Goal: Task Accomplishment & Management: Complete application form

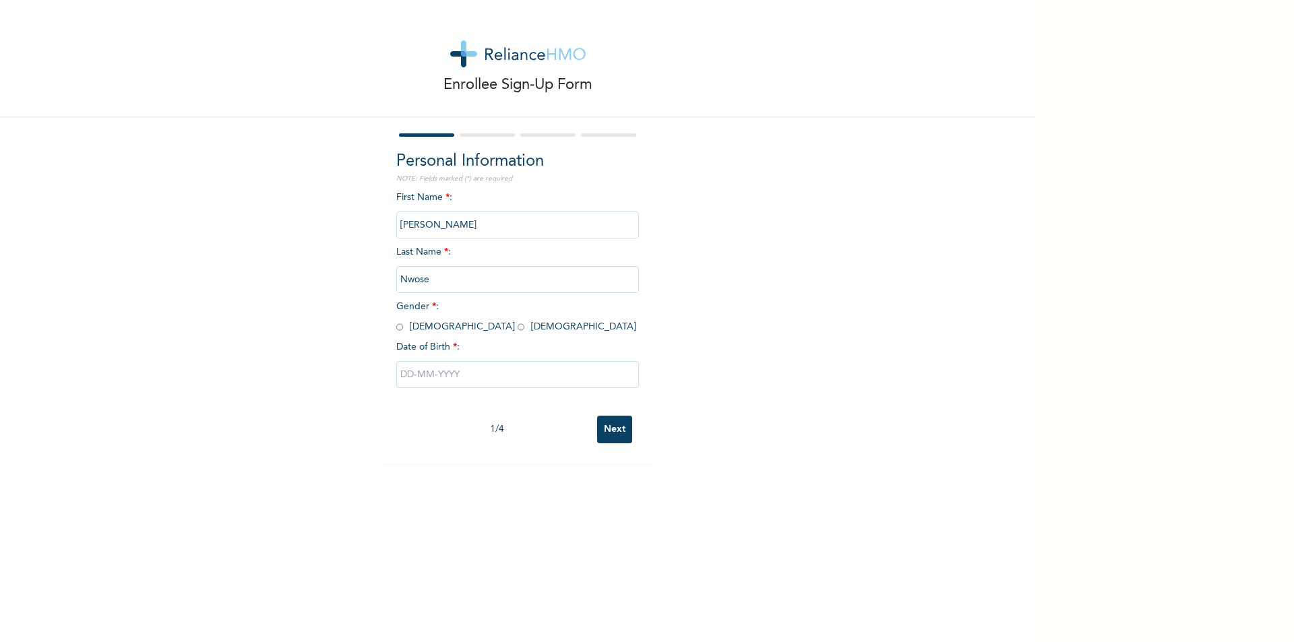
click at [525, 225] on input "[PERSON_NAME]" at bounding box center [517, 225] width 243 height 27
click at [516, 233] on input "[PERSON_NAME]" at bounding box center [517, 225] width 243 height 27
click at [527, 218] on input "[PERSON_NAME]" at bounding box center [517, 225] width 243 height 27
click at [397, 329] on input "radio" at bounding box center [399, 327] width 7 height 13
radio input "true"
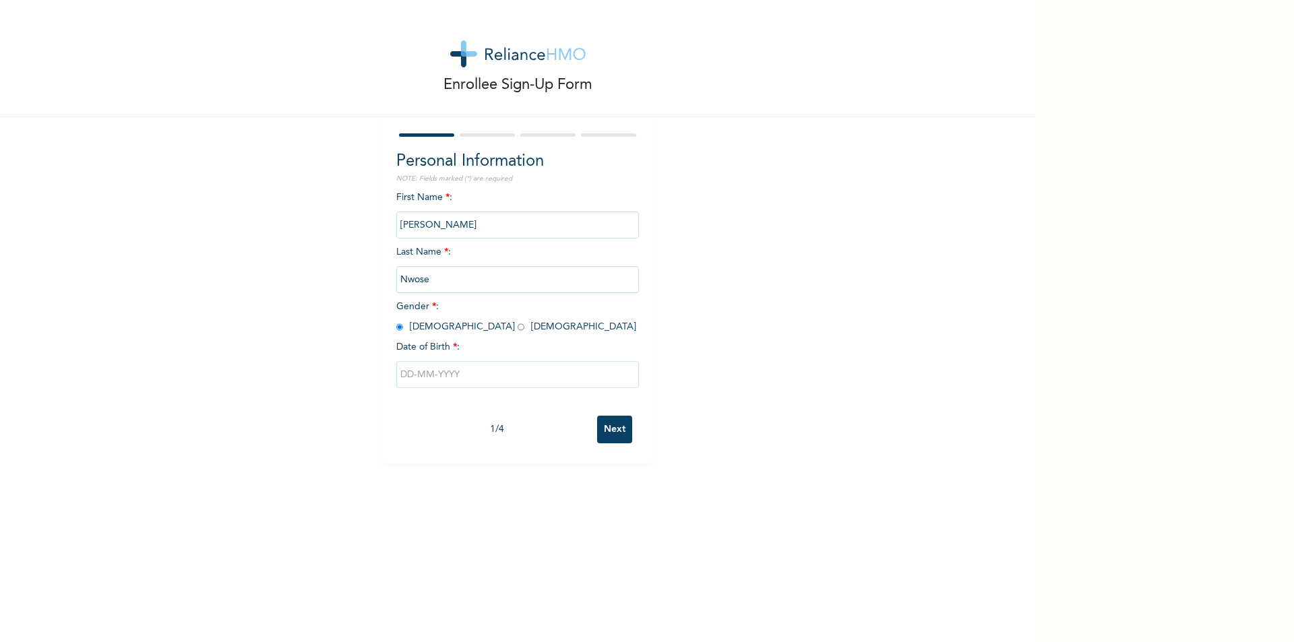
click at [419, 377] on input "text" at bounding box center [517, 374] width 243 height 27
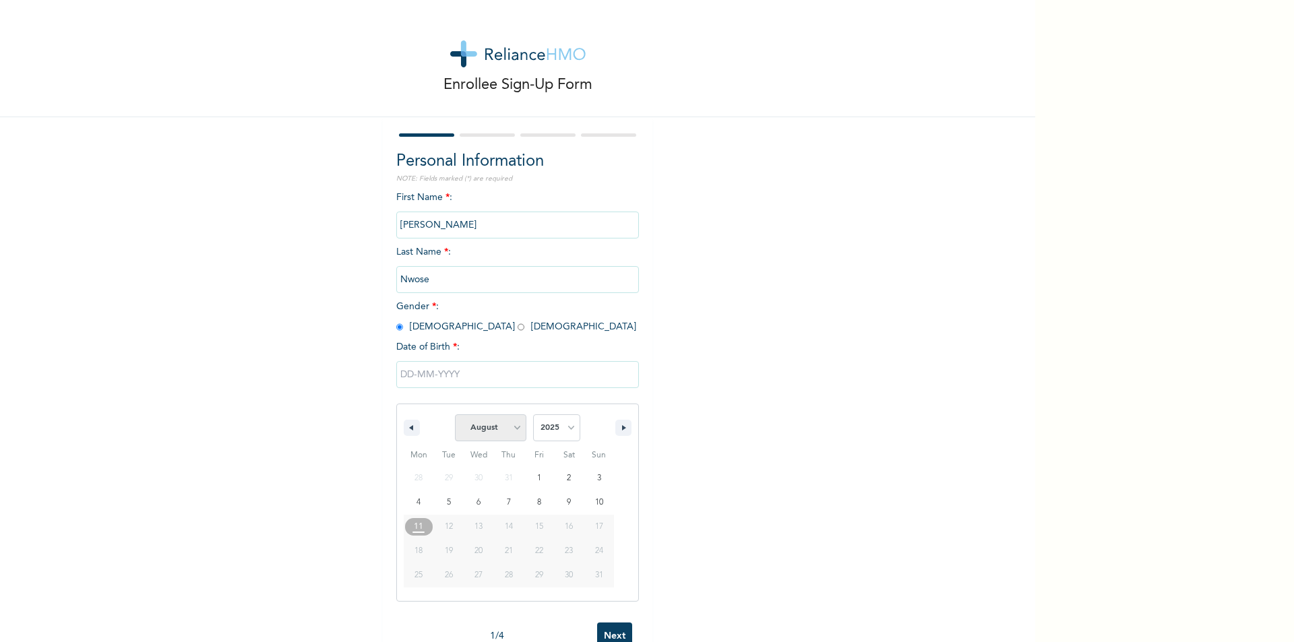
click at [492, 431] on select "January February March April May June July August September October November De…" at bounding box center [490, 427] width 71 height 27
click at [455, 415] on select "January February March April May June July August September October November De…" at bounding box center [490, 427] width 71 height 27
select select "7"
click at [557, 425] on select "2025 2024 2023 2022 2021 2020 2019 2018 2017 2016 2015 2014 2013 2012 2011 2010…" at bounding box center [556, 427] width 47 height 27
click at [547, 425] on select "2025 2024 2023 2022 2021 2020 2019 2018 2017 2016 2015 2014 2013 2012 2011 2010…" at bounding box center [556, 427] width 47 height 27
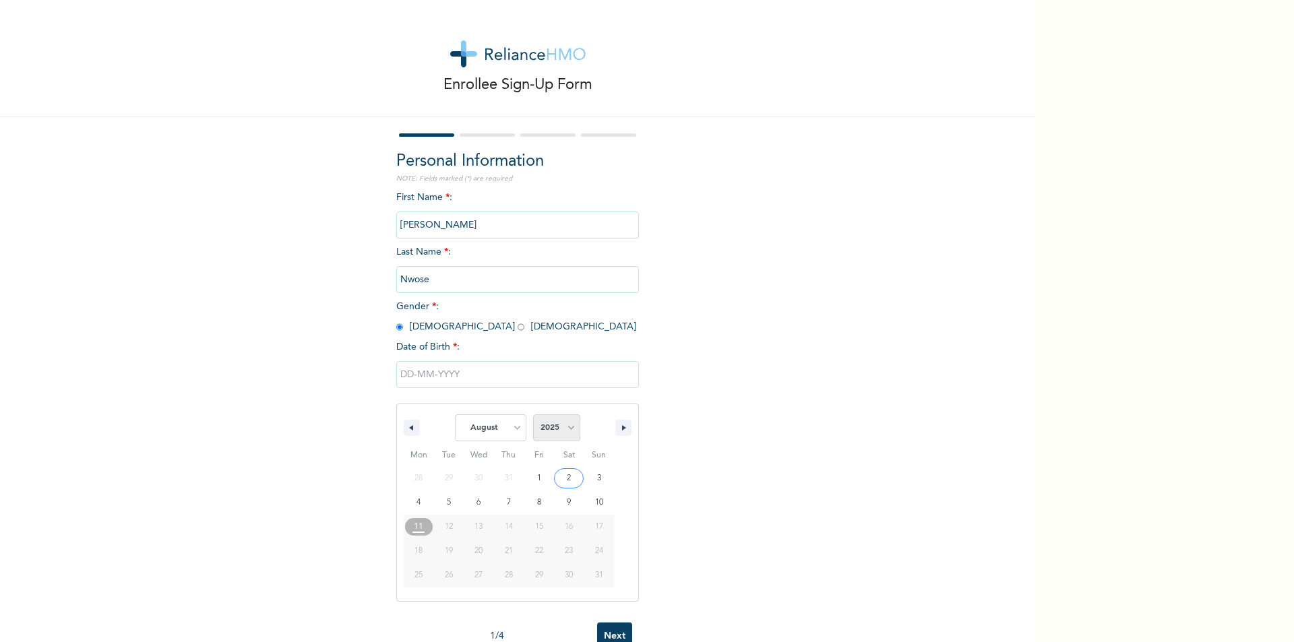
select select "1982"
click at [533, 415] on select "2025 2024 2023 2022 2021 2020 2019 2018 2017 2016 2015 2014 2013 2012 2011 2010…" at bounding box center [556, 427] width 47 height 27
click at [477, 433] on select "January February March April May June July August September October November De…" at bounding box center [490, 427] width 71 height 27
select select "11"
click at [455, 415] on select "January February March April May June July August September October November De…" at bounding box center [490, 427] width 71 height 27
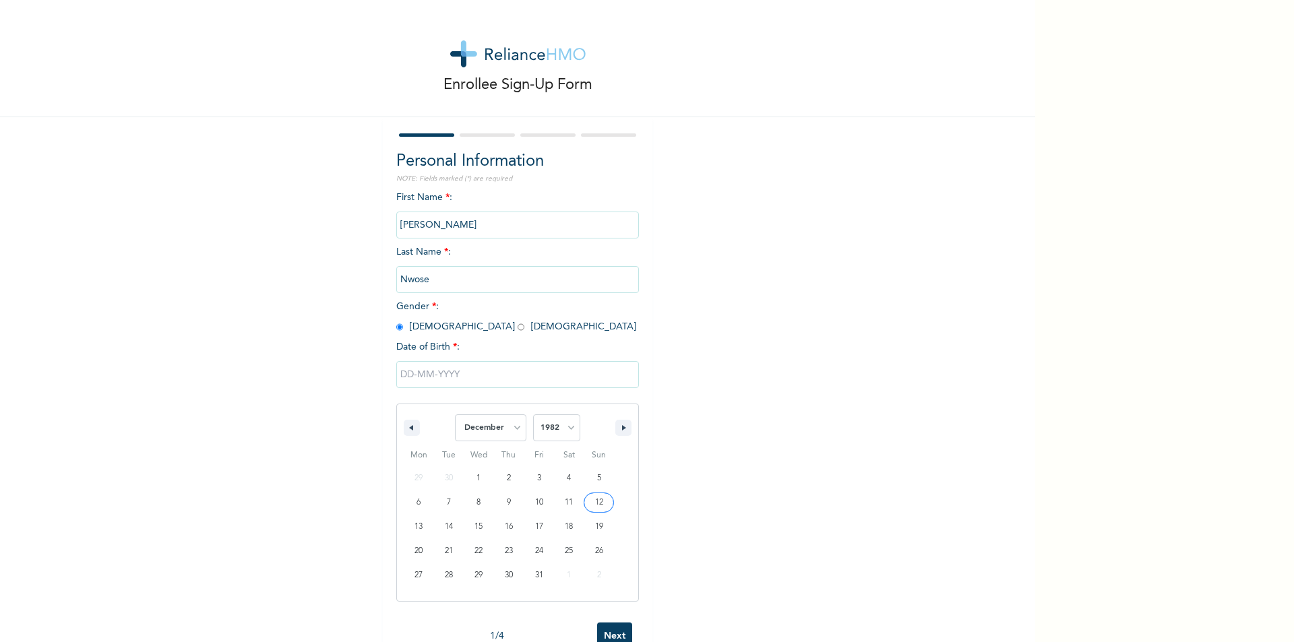
type input "[DATE]"
click at [602, 426] on input "Next" at bounding box center [614, 430] width 35 height 28
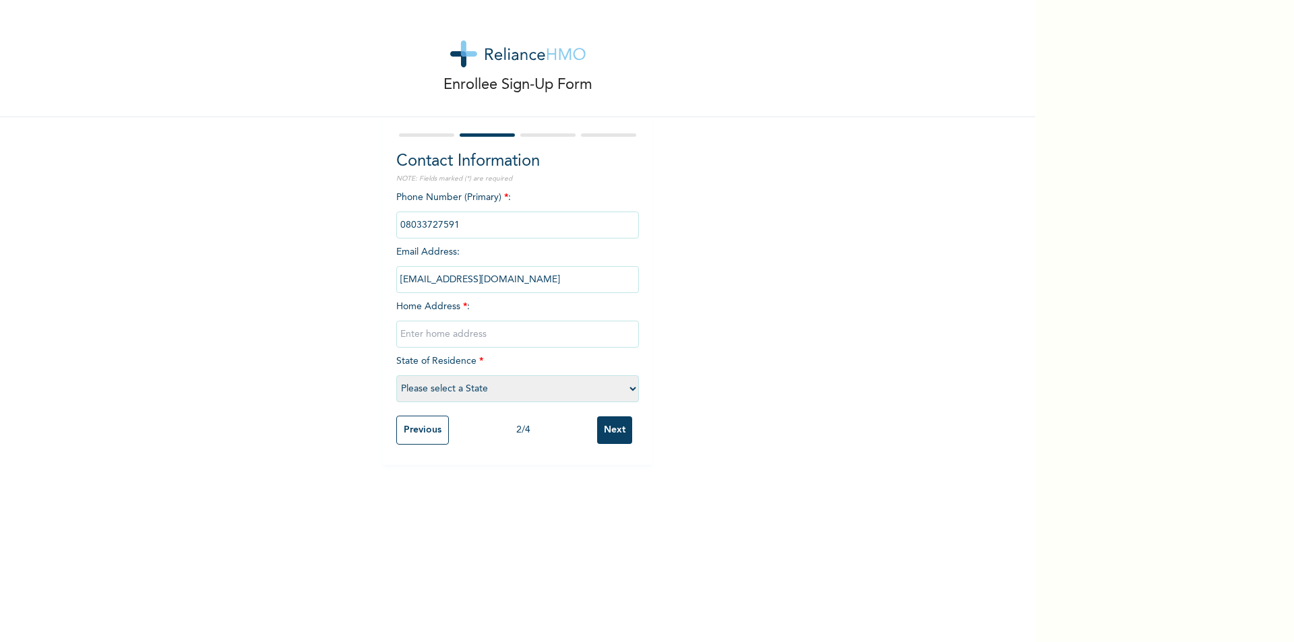
click at [510, 332] on input "text" at bounding box center [517, 334] width 243 height 27
type input "UMU-[PERSON_NAME] QRTS [PERSON_NAME] COMPOUND"
click at [597, 390] on select "Please select a State [PERSON_NAME] (FCT) [PERSON_NAME] Ibom [GEOGRAPHIC_DATA] …" at bounding box center [517, 388] width 243 height 27
select select "10"
click at [396, 375] on select "Please select a State [PERSON_NAME] (FCT) [PERSON_NAME] Ibom [GEOGRAPHIC_DATA] …" at bounding box center [517, 388] width 243 height 27
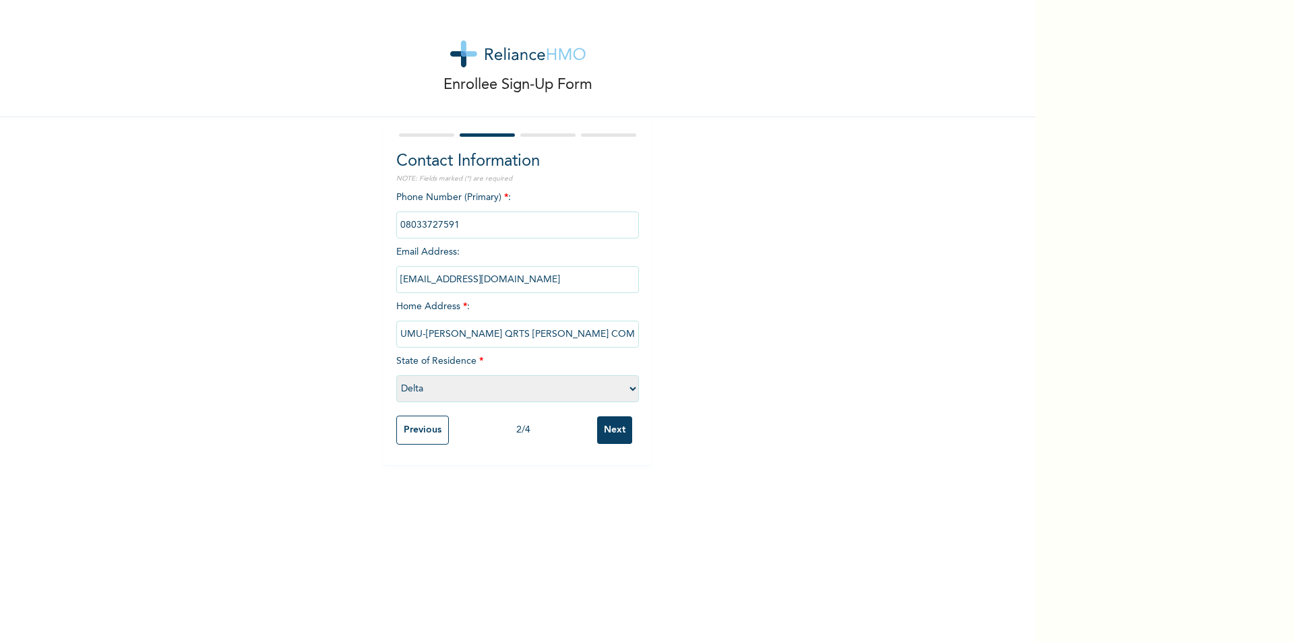
click at [607, 429] on input "Next" at bounding box center [614, 431] width 35 height 28
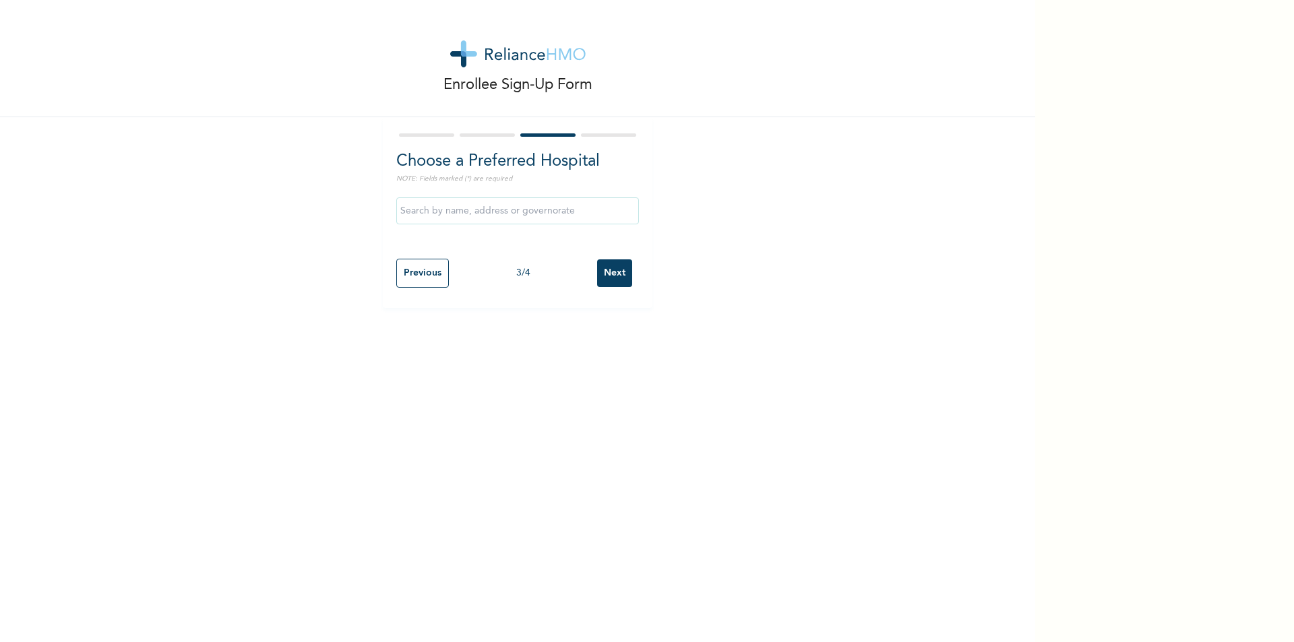
click at [512, 212] on input "text" at bounding box center [517, 210] width 243 height 27
click at [517, 205] on input "[GEOGRAPHIC_DATA]" at bounding box center [517, 210] width 243 height 27
type input "B"
type input "P"
type input "[GEOGRAPHIC_DATA]"
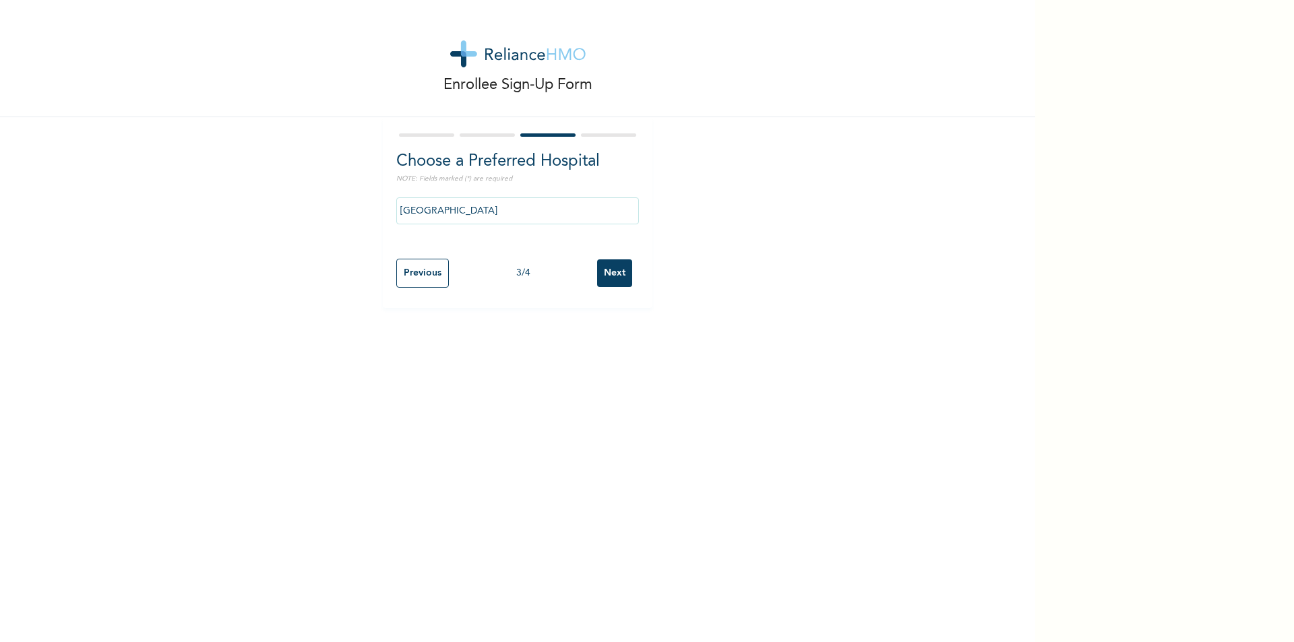
click at [611, 269] on input "Next" at bounding box center [614, 273] width 35 height 28
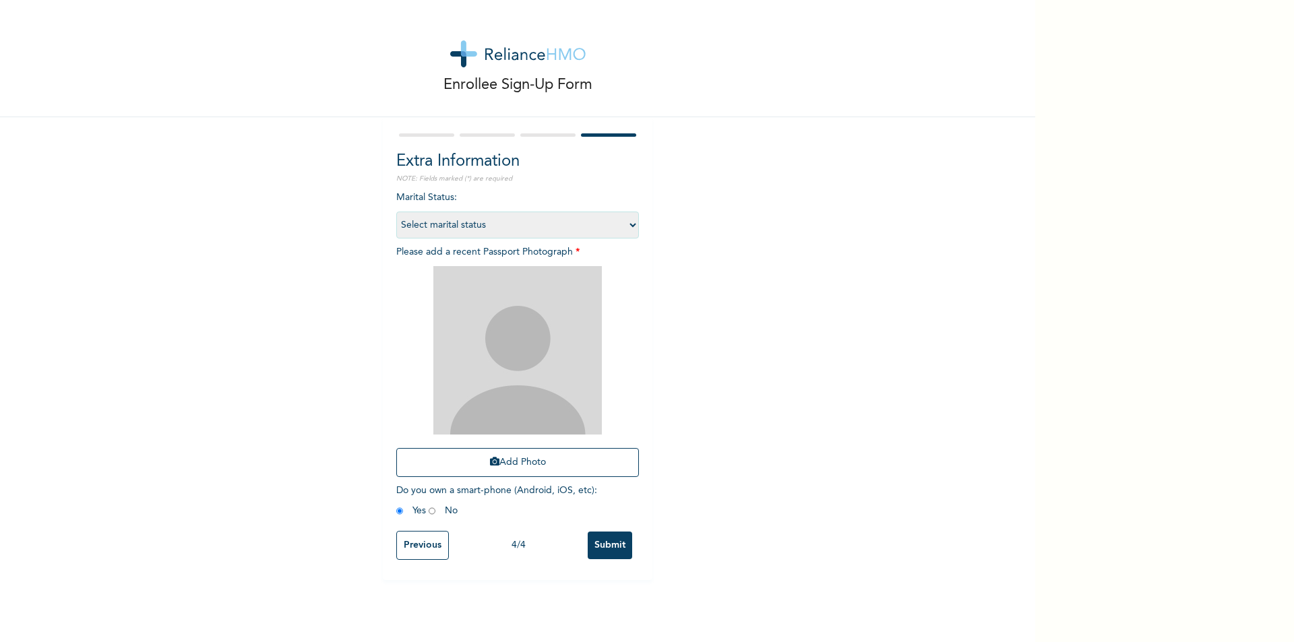
click at [619, 224] on select "Select marital status [DEMOGRAPHIC_DATA] Married [DEMOGRAPHIC_DATA] Widow/[DEMO…" at bounding box center [517, 225] width 243 height 27
select select "1"
click at [396, 212] on select "Select marital status [DEMOGRAPHIC_DATA] Married [DEMOGRAPHIC_DATA] Widow/[DEMO…" at bounding box center [517, 225] width 243 height 27
click at [545, 466] on button "Add Photo" at bounding box center [517, 462] width 243 height 29
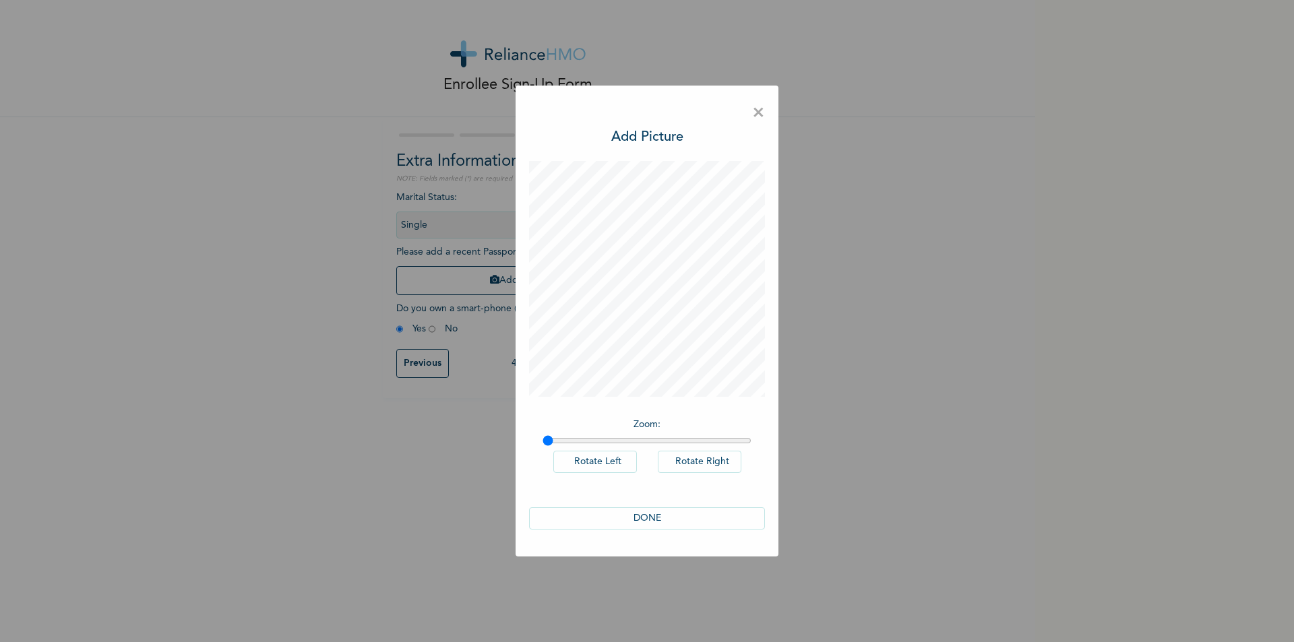
click at [663, 516] on button "DONE" at bounding box center [647, 518] width 236 height 22
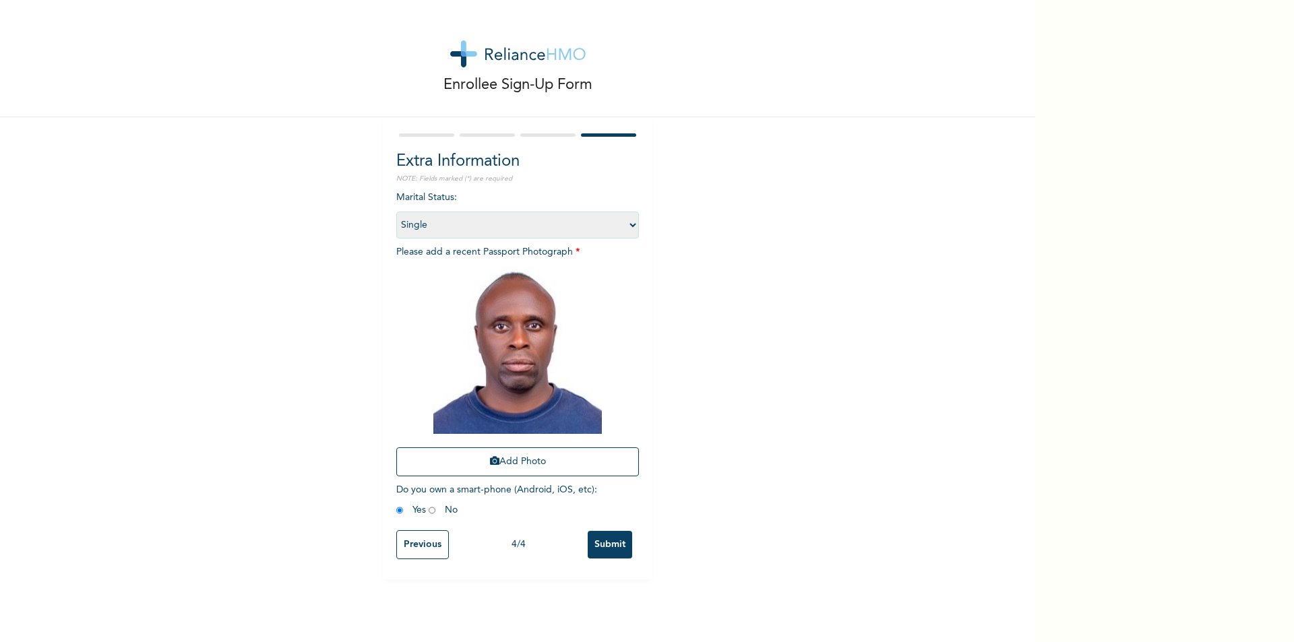
click at [596, 544] on input "Submit" at bounding box center [610, 545] width 44 height 28
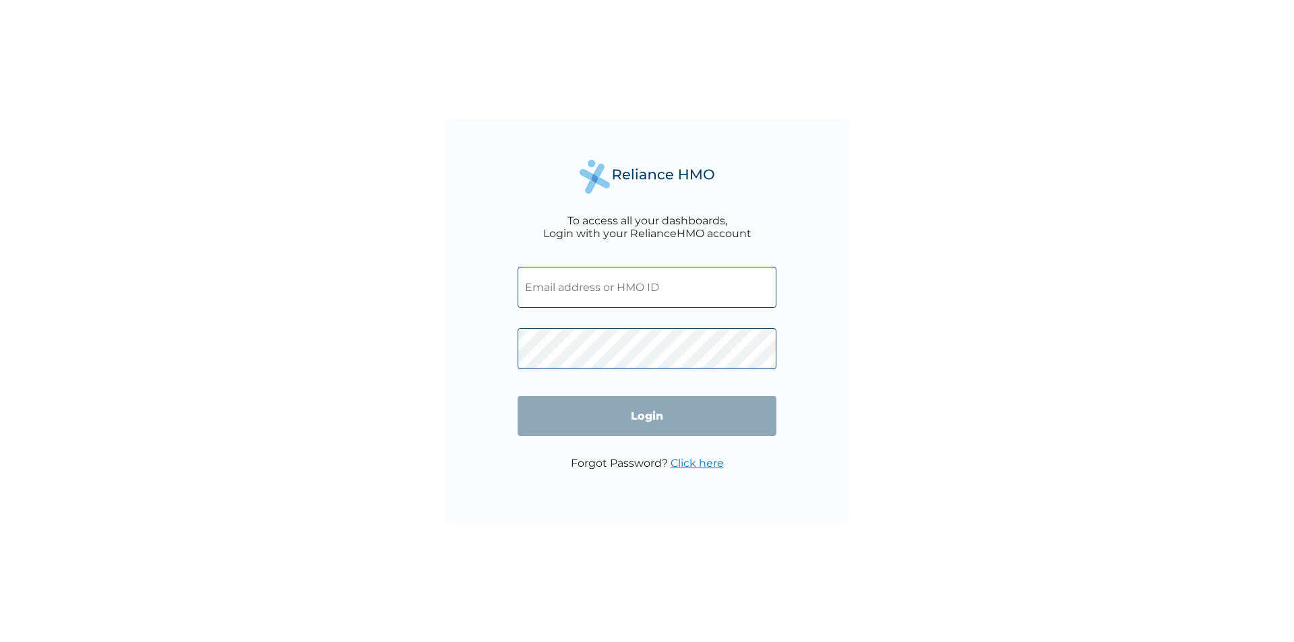
click at [621, 288] on input "text" at bounding box center [647, 287] width 259 height 41
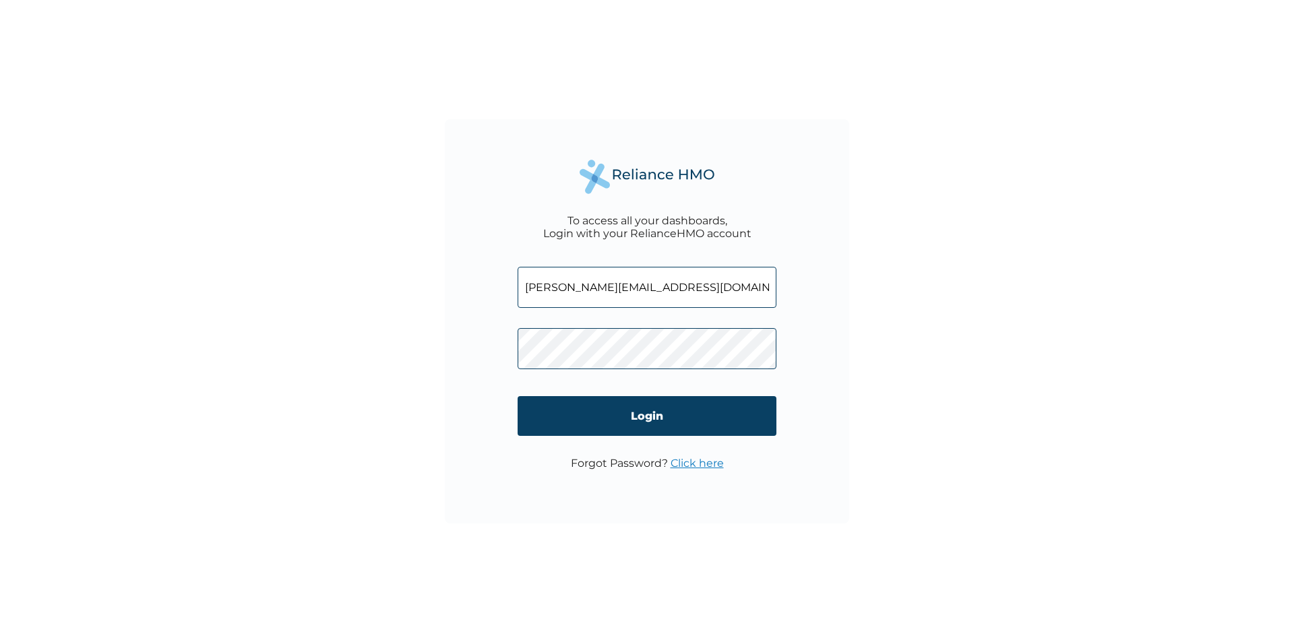
click at [727, 279] on input "Samuel_Joseph@dietsmann.com" at bounding box center [647, 287] width 259 height 41
type input "Samuelnwosejoseph@gmail,com"
click at [597, 411] on input "Login" at bounding box center [647, 416] width 259 height 40
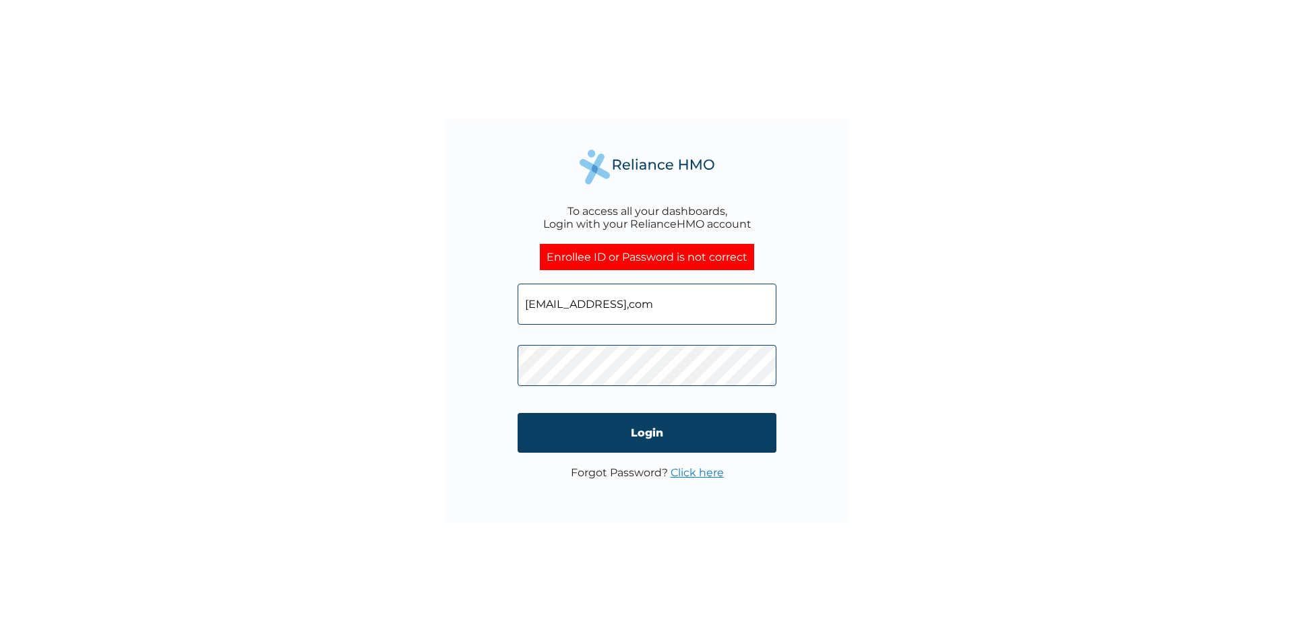
click at [714, 306] on input "Samuelnwosejoseph@gmail,com" at bounding box center [647, 304] width 259 height 41
type input "S"
type input "Samuel_Joseph@dietsmann.com"
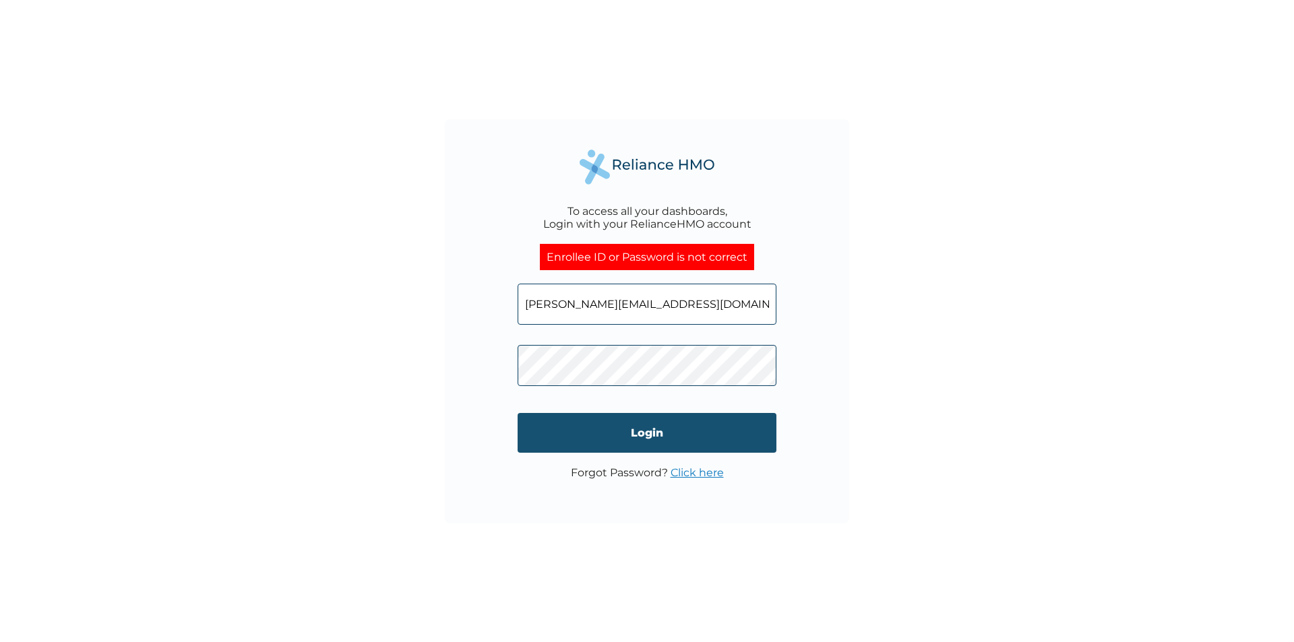
click at [647, 435] on input "Login" at bounding box center [647, 433] width 259 height 40
click at [716, 305] on input "Samuel_Joseph@dietsmann.com" at bounding box center [647, 304] width 259 height 41
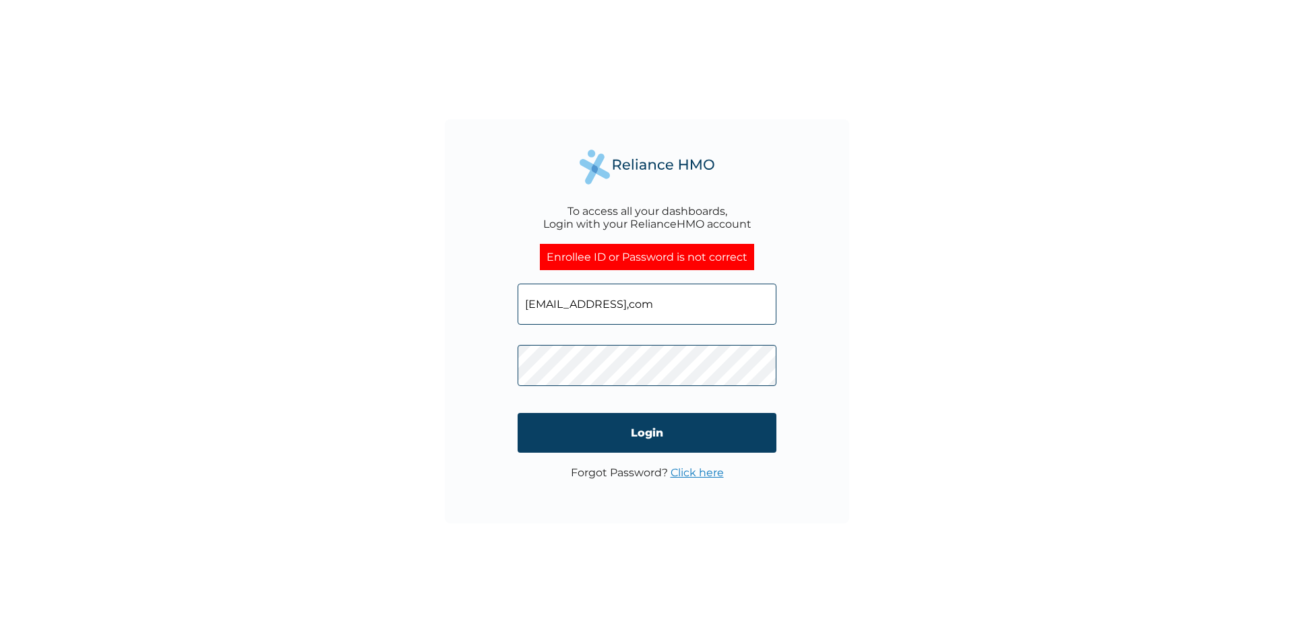
drag, startPoint x: 680, startPoint y: 307, endPoint x: 696, endPoint y: 297, distance: 18.9
click at [684, 305] on input "Samuelnwosejoseph@gmail,com" at bounding box center [647, 304] width 259 height 41
type input "Samuelnwosejoseph@gmail.com"
click at [632, 429] on input "Login" at bounding box center [647, 433] width 259 height 40
click at [656, 426] on input "Login" at bounding box center [647, 433] width 259 height 40
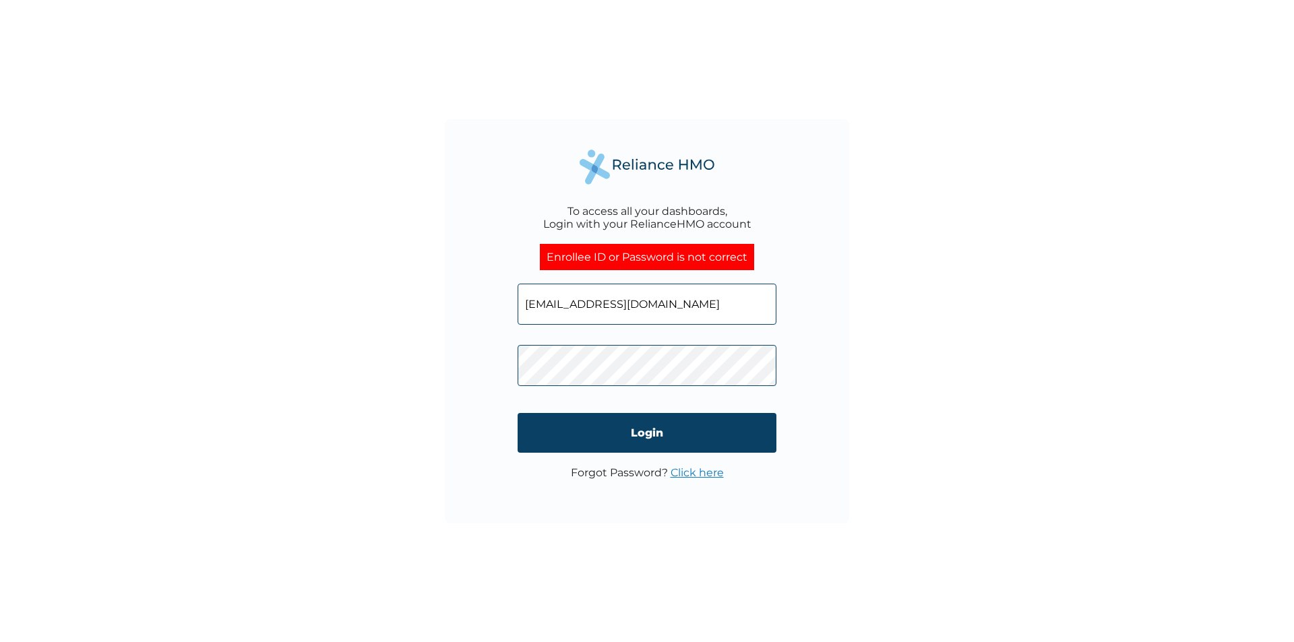
click at [690, 474] on link "Click here" at bounding box center [697, 472] width 53 height 13
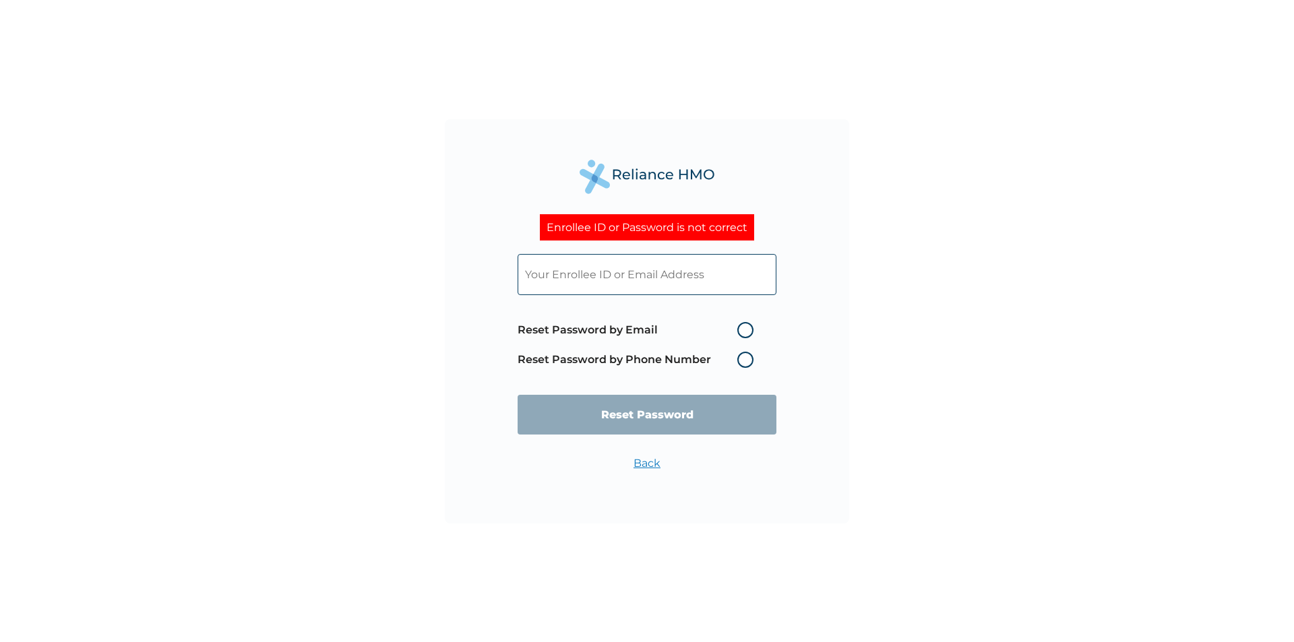
click at [742, 326] on label "Reset Password by Email" at bounding box center [639, 330] width 243 height 16
click at [740, 326] on input "Reset Password by Email" at bounding box center [729, 330] width 22 height 22
radio input "true"
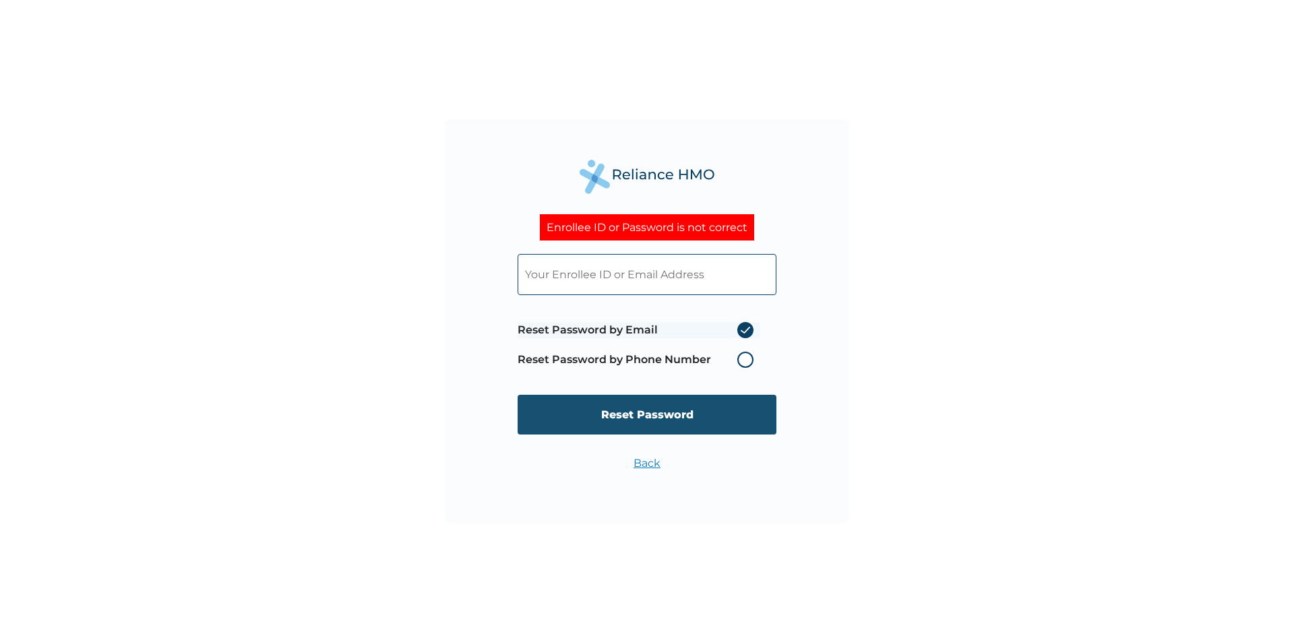
click at [661, 411] on input "Reset Password" at bounding box center [647, 415] width 259 height 40
click at [650, 275] on input "text" at bounding box center [647, 274] width 259 height 41
type input "NEM10036/A"
click at [660, 407] on input "Reset Password" at bounding box center [647, 415] width 259 height 40
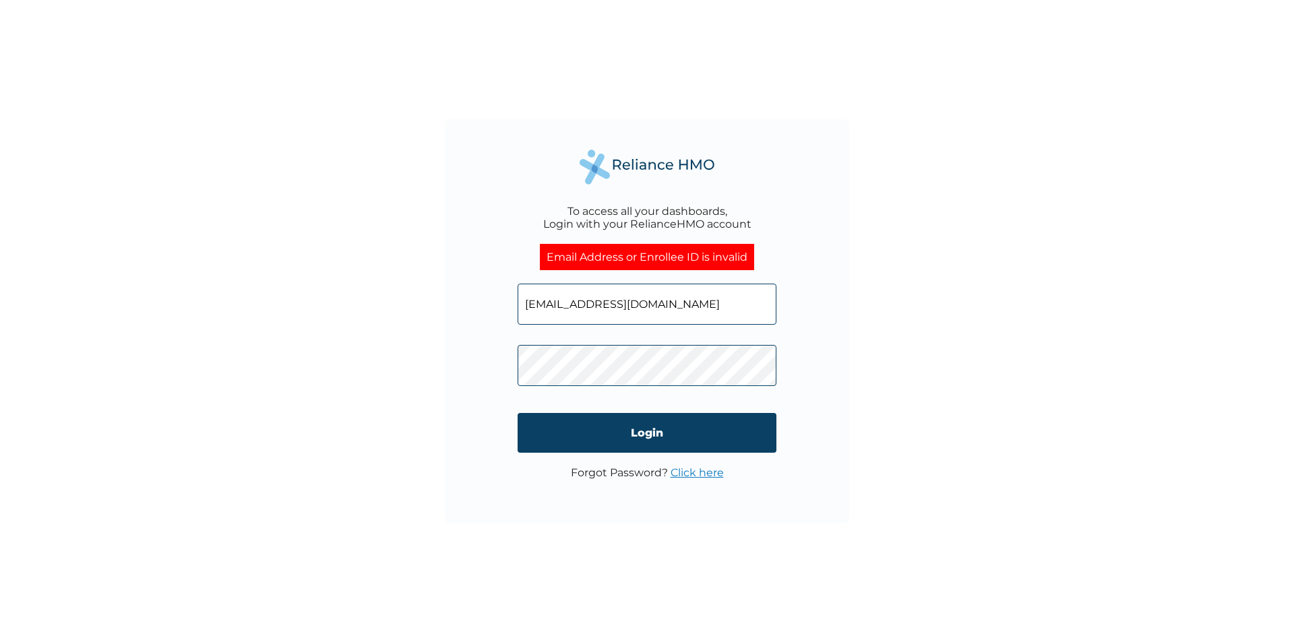
click at [716, 305] on input "Samuelnwosejoseph@gmail.com" at bounding box center [647, 304] width 259 height 41
type input "S"
type input "NEM10036/A"
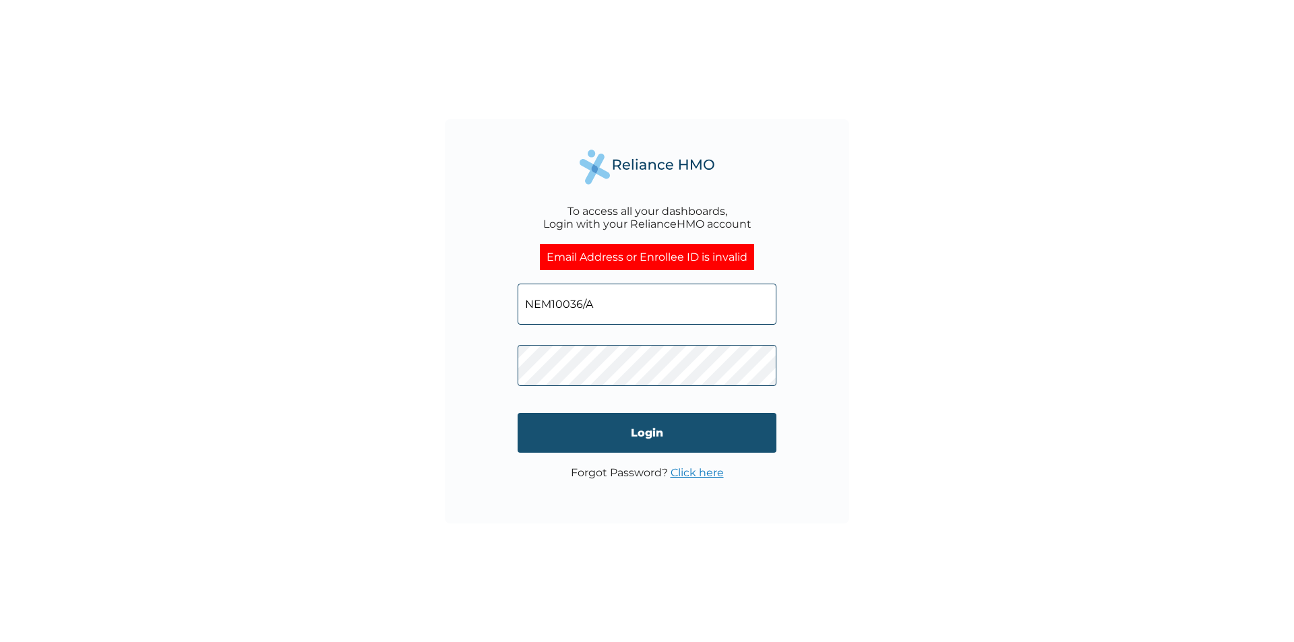
click at [660, 441] on input "Login" at bounding box center [647, 433] width 259 height 40
click input "Login" at bounding box center [647, 433] width 259 height 40
click at [648, 428] on input "Login" at bounding box center [647, 433] width 259 height 40
click at [659, 434] on input "Login" at bounding box center [647, 433] width 259 height 40
click at [659, 431] on input "Login" at bounding box center [647, 433] width 259 height 40
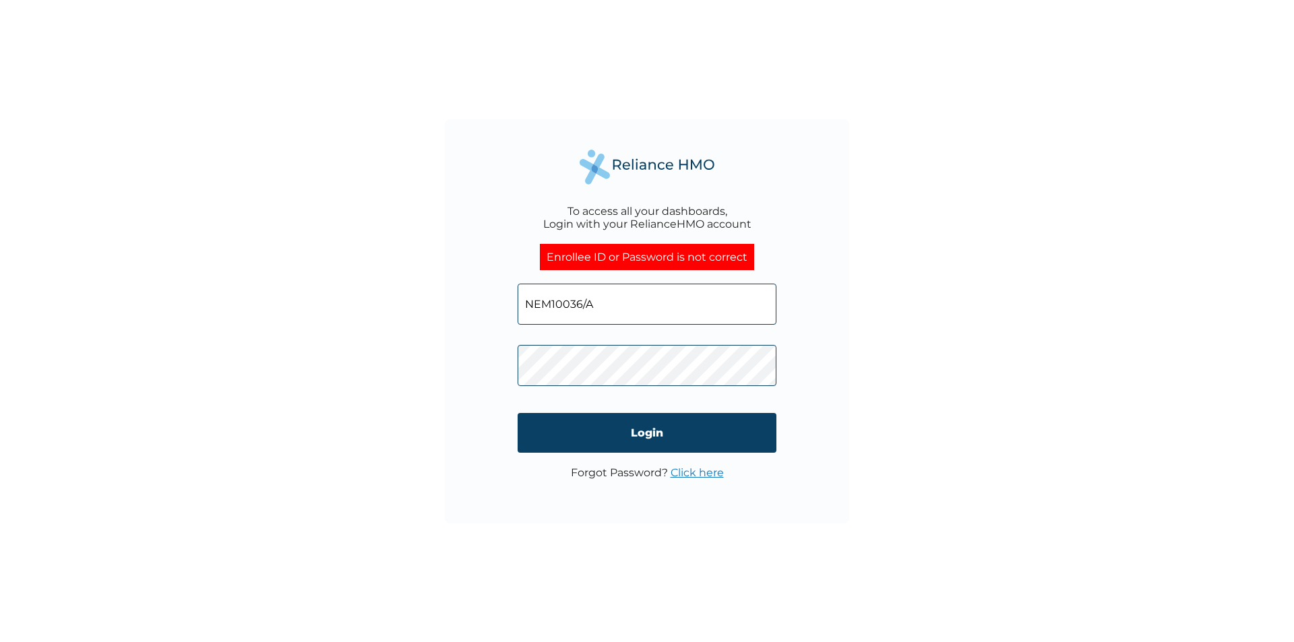
click at [661, 429] on input "Login" at bounding box center [647, 433] width 259 height 40
click at [690, 471] on link "Click here" at bounding box center [697, 472] width 53 height 13
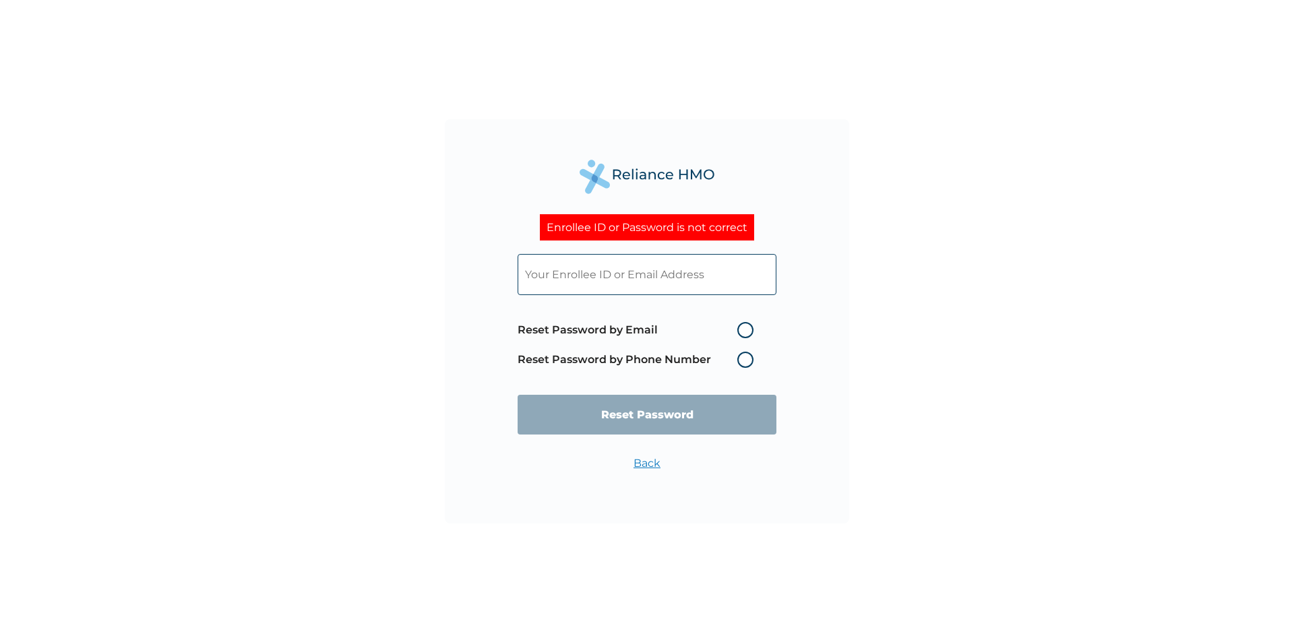
click at [743, 361] on label "Reset Password by Phone Number" at bounding box center [639, 360] width 243 height 16
click at [748, 359] on label "Reset Password by Phone Number" at bounding box center [639, 360] width 243 height 16
click at [741, 350] on span "Reset Password by Email Reset Password by Phone Number" at bounding box center [639, 344] width 243 height 59
click at [691, 276] on input "text" at bounding box center [647, 274] width 259 height 41
type input "NEM10036/A"
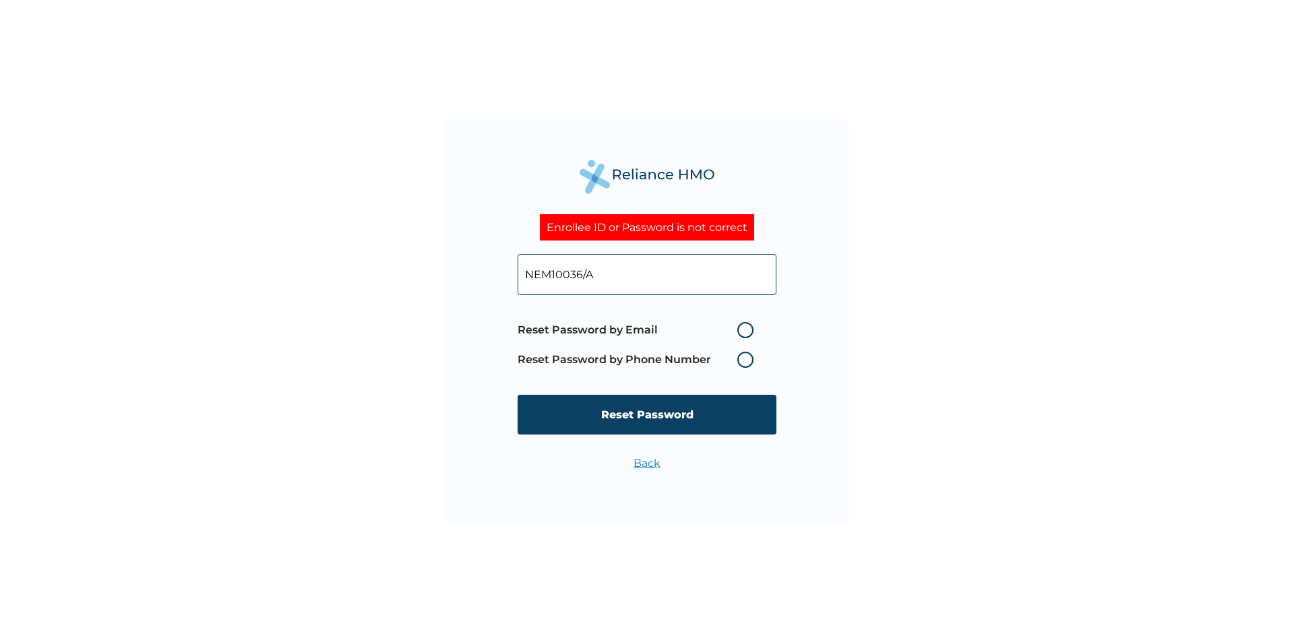
click at [746, 357] on label "Reset Password by Phone Number" at bounding box center [639, 360] width 243 height 16
click at [746, 326] on label "Reset Password by Email" at bounding box center [639, 330] width 243 height 16
click at [740, 326] on input "Reset Password by Email" at bounding box center [729, 330] width 22 height 22
radio input "true"
click at [663, 402] on input "Reset Password" at bounding box center [647, 415] width 259 height 40
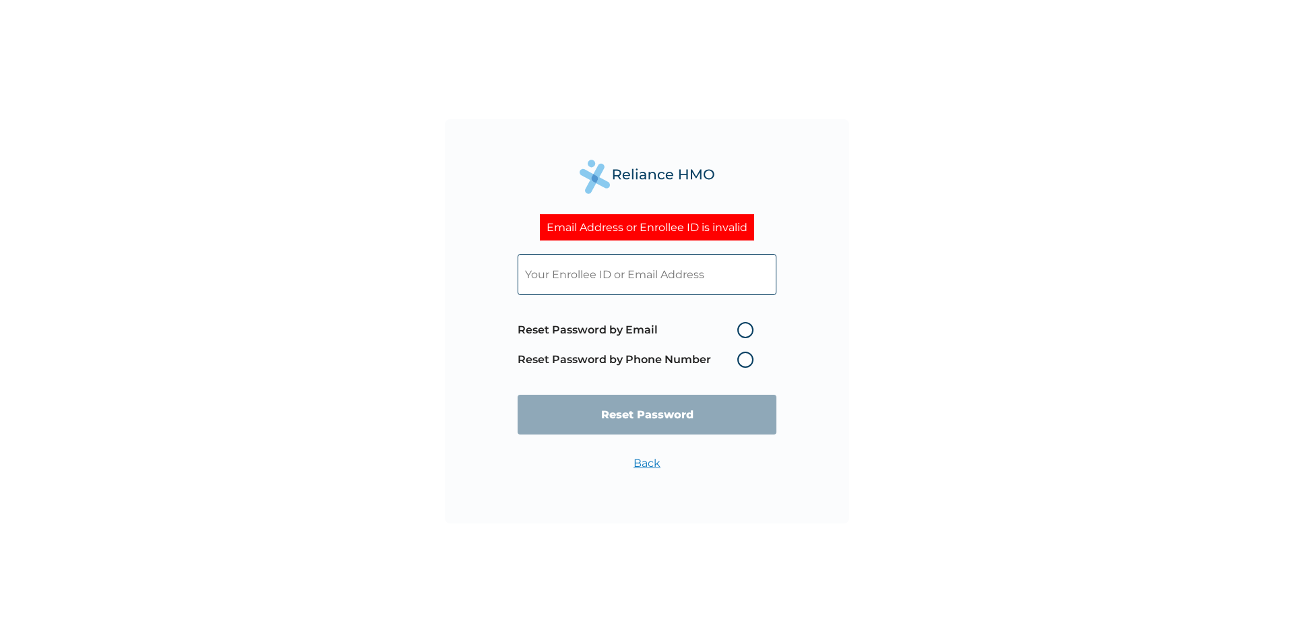
click at [677, 277] on input "text" at bounding box center [647, 274] width 259 height 41
type input "NEM10036/A"
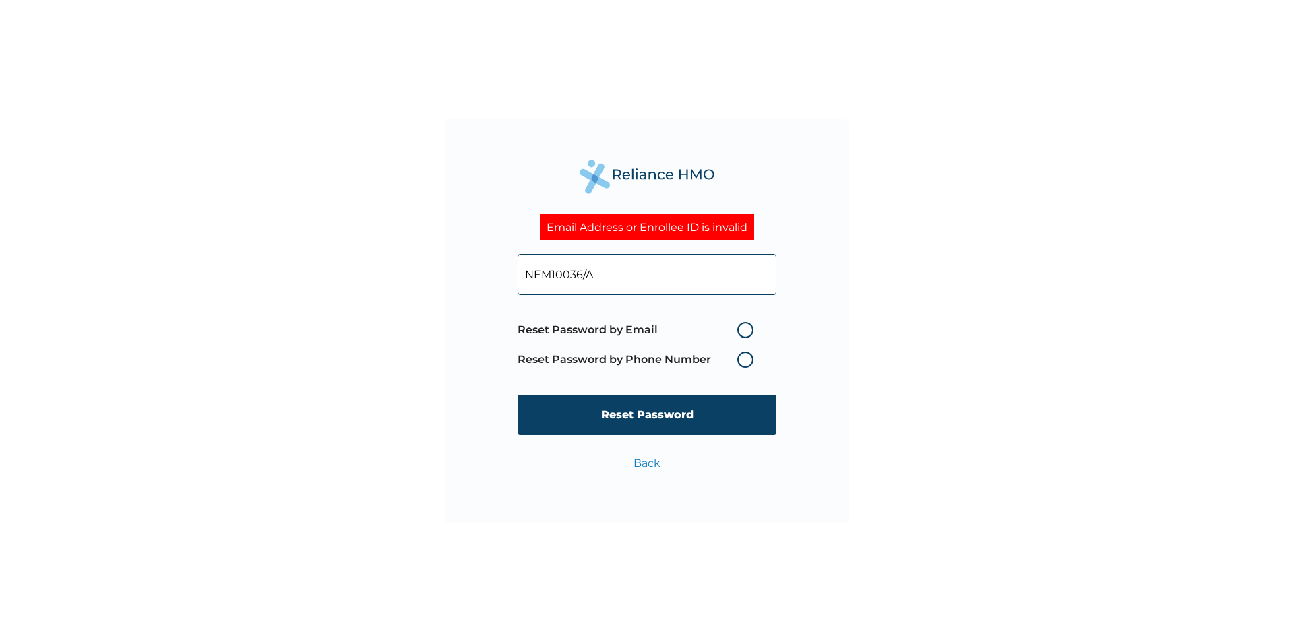
click at [741, 325] on label "Reset Password by Email" at bounding box center [639, 330] width 243 height 16
click at [740, 325] on input "Reset Password by Email" at bounding box center [729, 330] width 22 height 22
radio input "true"
click at [669, 412] on input "Reset Password" at bounding box center [647, 415] width 259 height 40
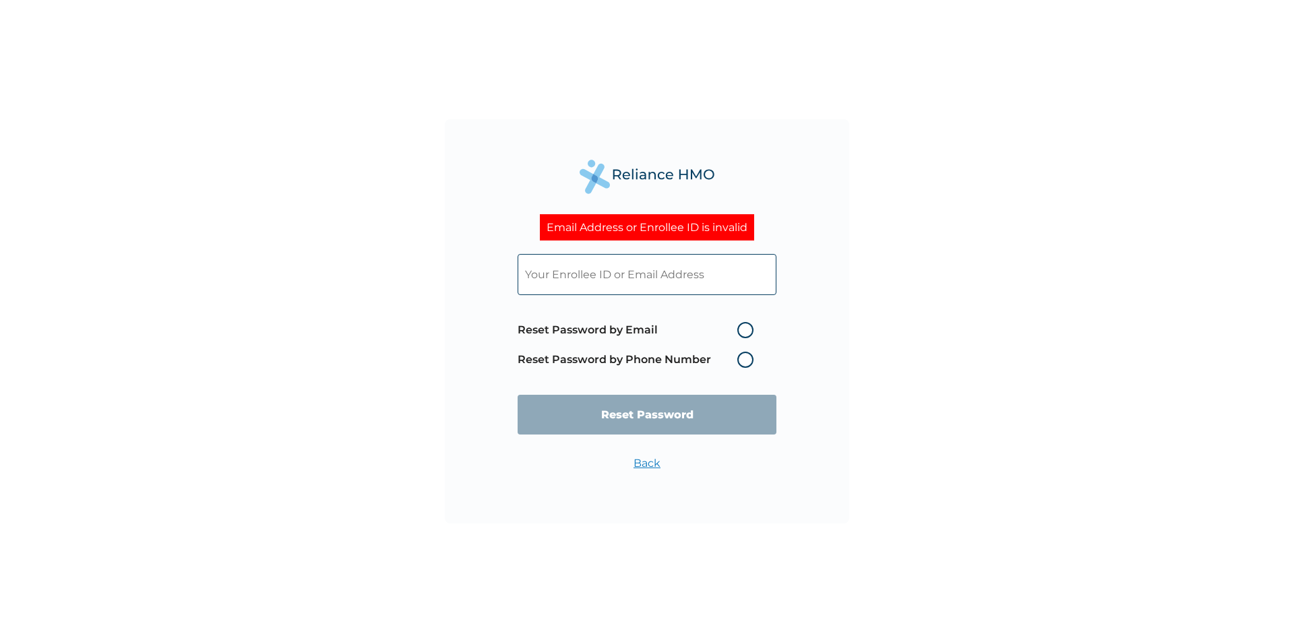
click at [738, 331] on label "Reset Password by Email" at bounding box center [639, 330] width 243 height 16
click at [738, 331] on input "Reset Password by Email" at bounding box center [729, 330] width 22 height 22
radio input "true"
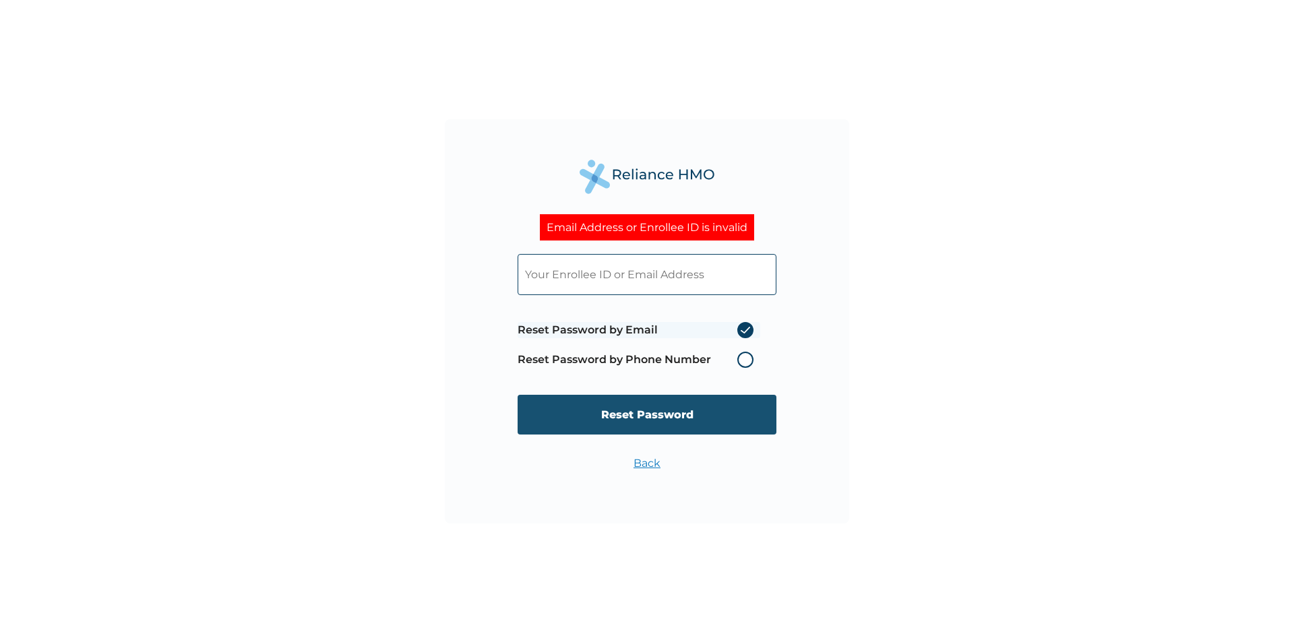
click at [698, 403] on input "Reset Password" at bounding box center [647, 415] width 259 height 40
click at [636, 281] on input "text" at bounding box center [647, 274] width 259 height 41
type input "NEM10036/A"
click at [708, 416] on input "Reset Password" at bounding box center [647, 415] width 259 height 40
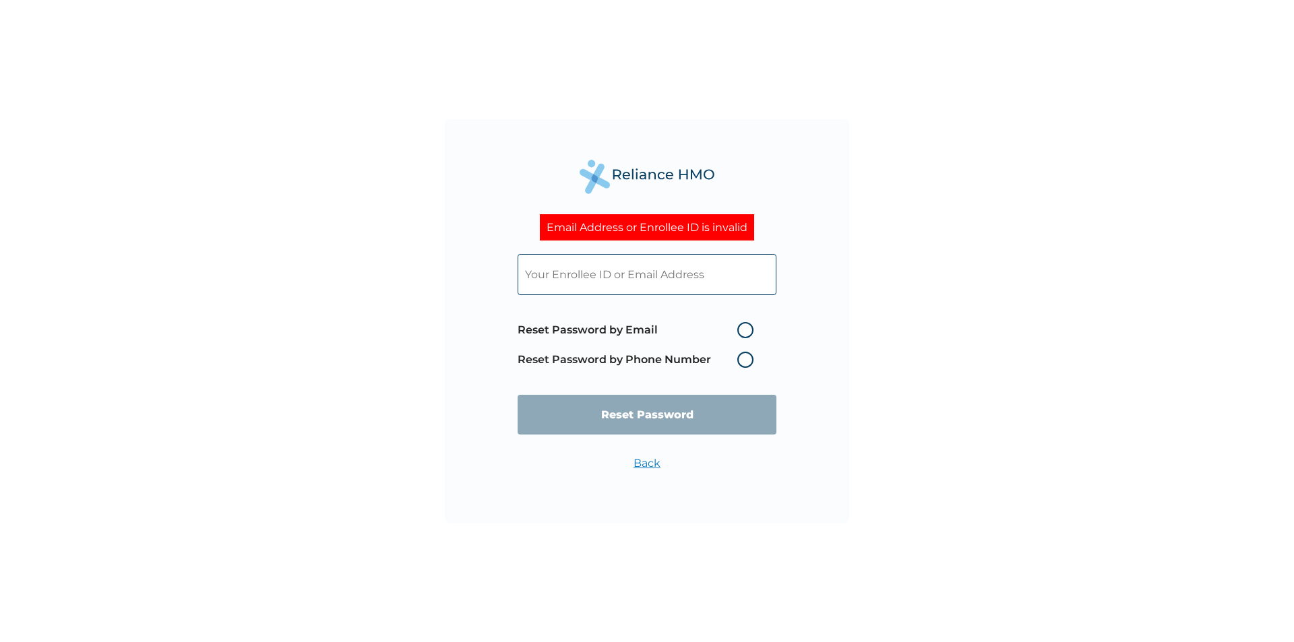
click at [743, 334] on label "Reset Password by Email" at bounding box center [639, 330] width 243 height 16
click at [740, 334] on input "Reset Password by Email" at bounding box center [729, 330] width 22 height 22
radio input "true"
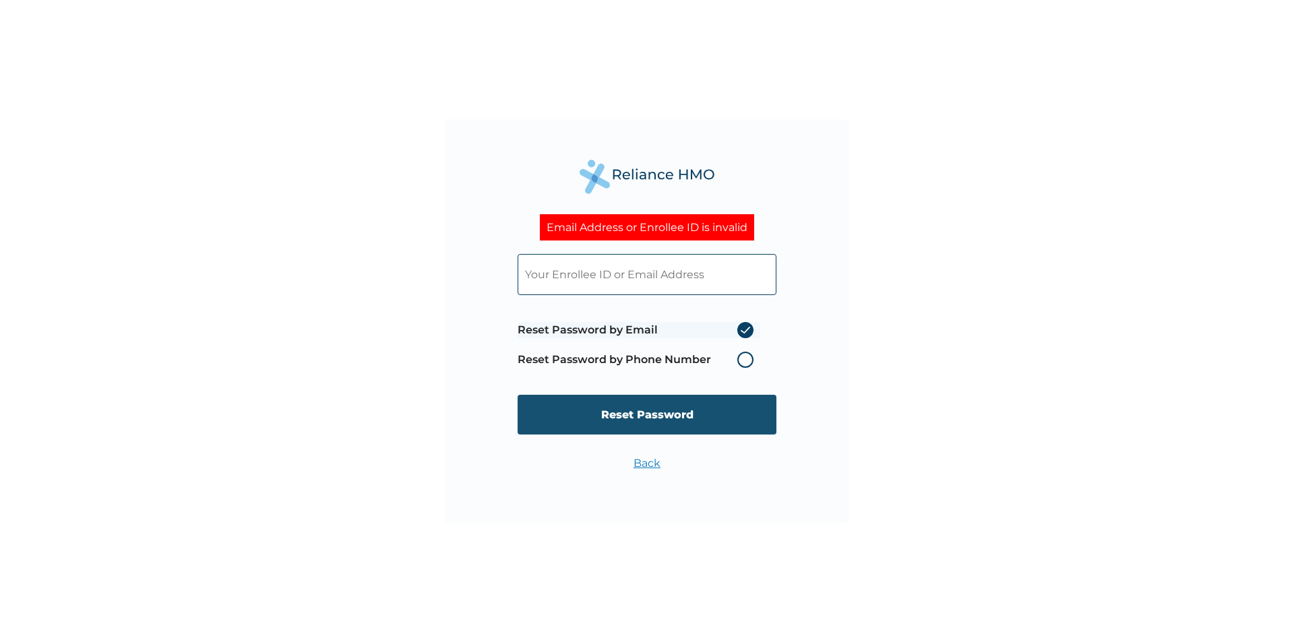
click at [689, 408] on input "Reset Password" at bounding box center [647, 415] width 259 height 40
click at [692, 408] on input "Reset Password" at bounding box center [647, 415] width 259 height 40
click at [321, 297] on div "Email Address or Enrollee ID is invalid Reset Password by Email Reset Password …" at bounding box center [647, 321] width 1294 height 642
